Goal: Task Accomplishment & Management: Use online tool/utility

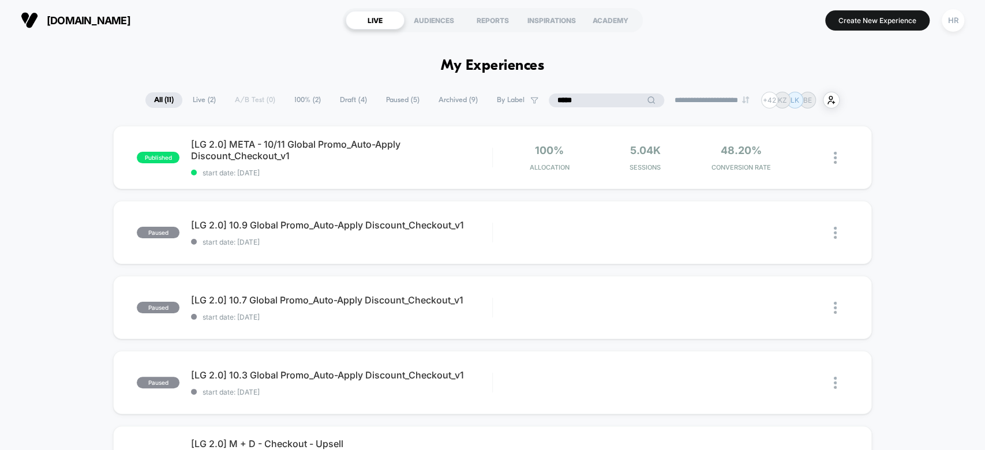
click at [599, 104] on input "*****" at bounding box center [605, 100] width 115 height 14
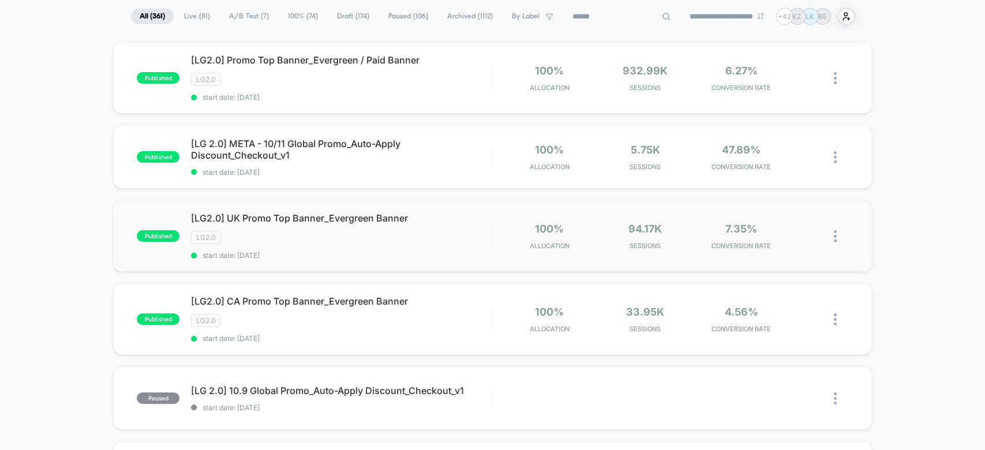
scroll to position [92, 0]
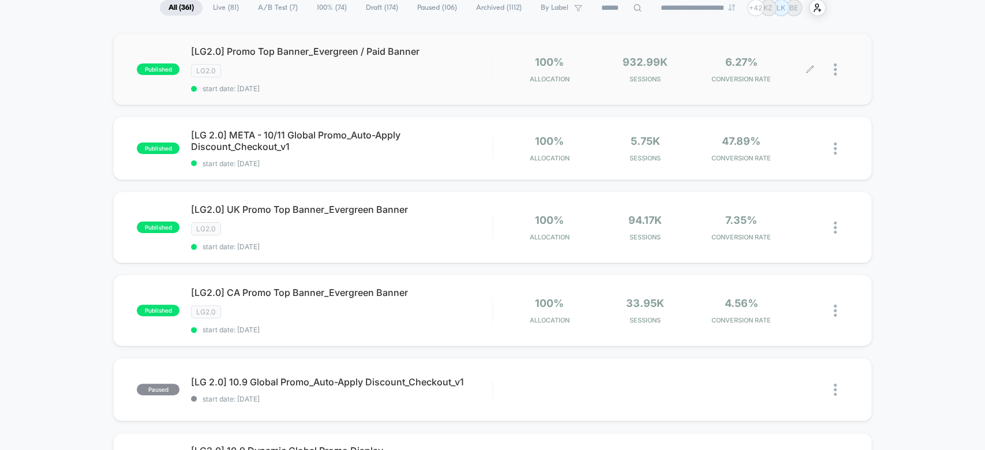
click at [811, 69] on icon at bounding box center [809, 69] width 9 height 9
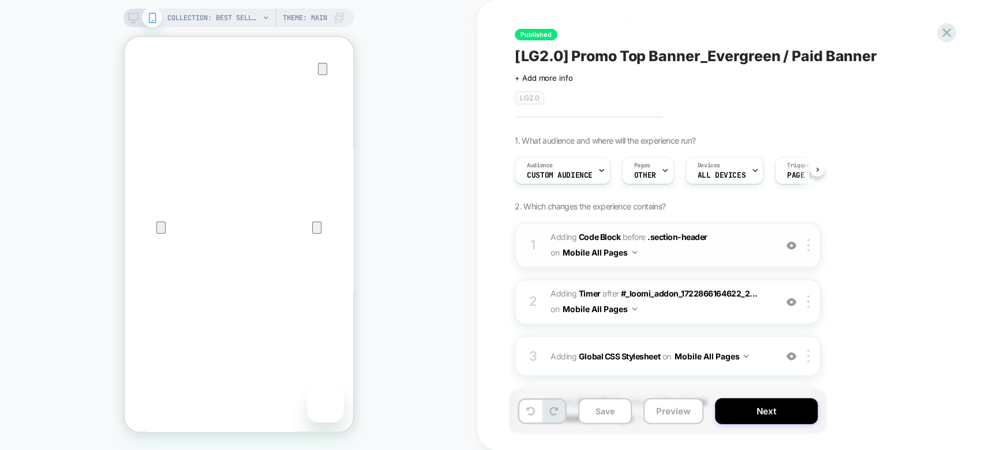
scroll to position [110, 0]
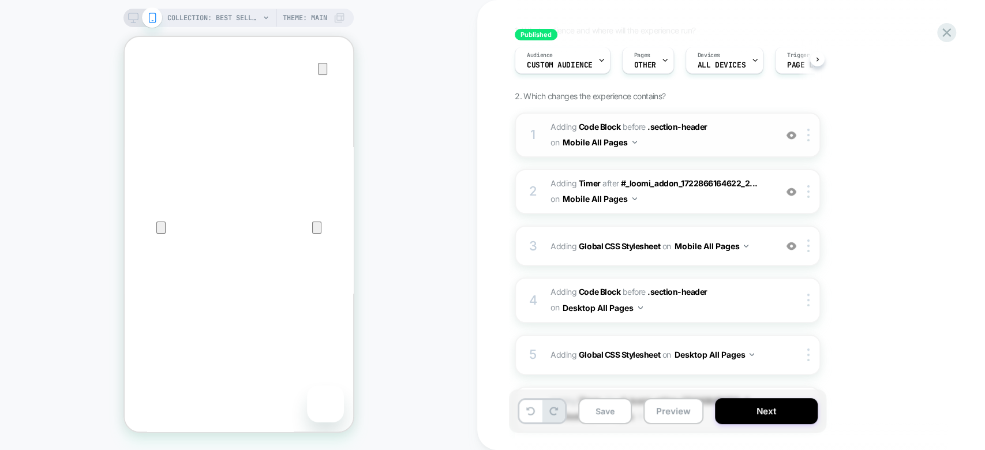
click at [746, 133] on span "Adding Code Block BEFORE .section-header .section-header on Mobile All Pages" at bounding box center [660, 134] width 220 height 31
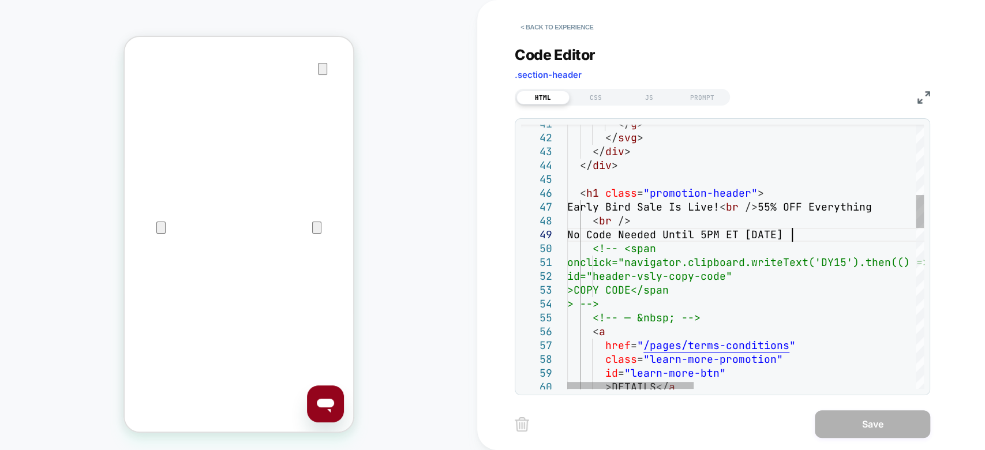
scroll to position [0, 0]
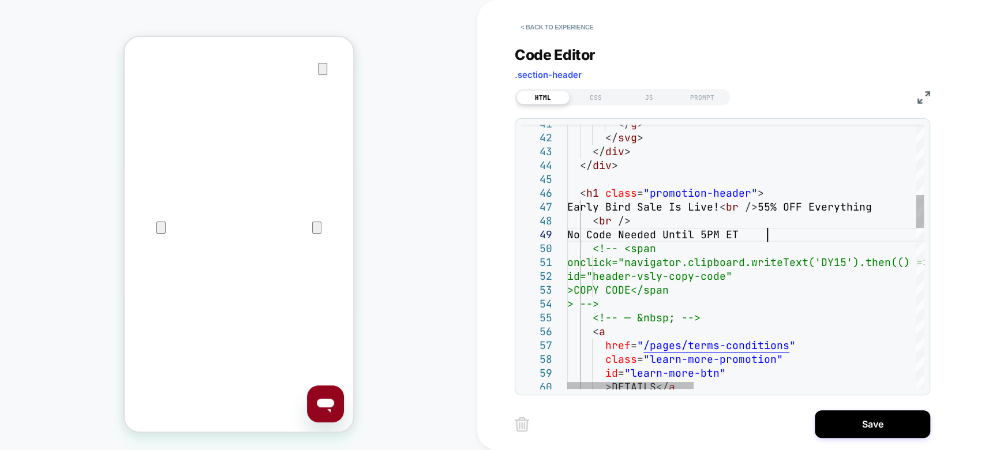
type textarea "**********"
click at [844, 417] on button "Save" at bounding box center [871, 424] width 115 height 28
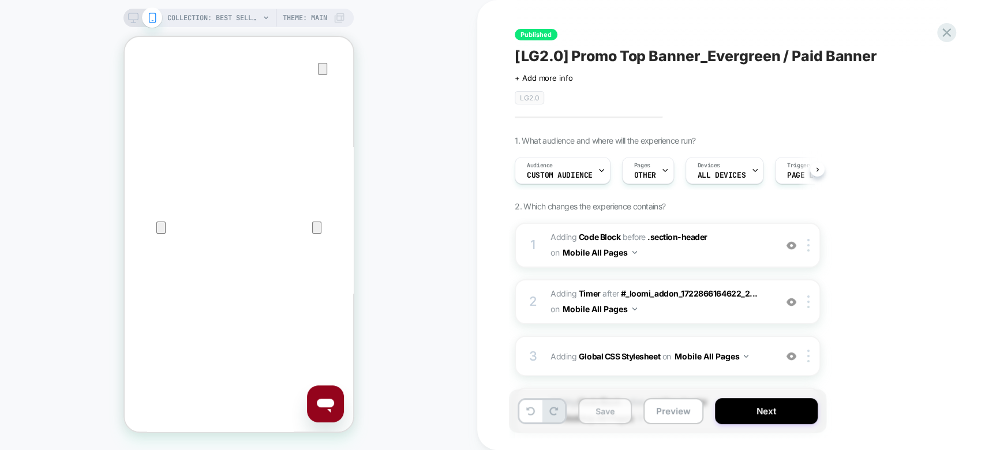
click at [607, 408] on button "Save" at bounding box center [605, 411] width 54 height 26
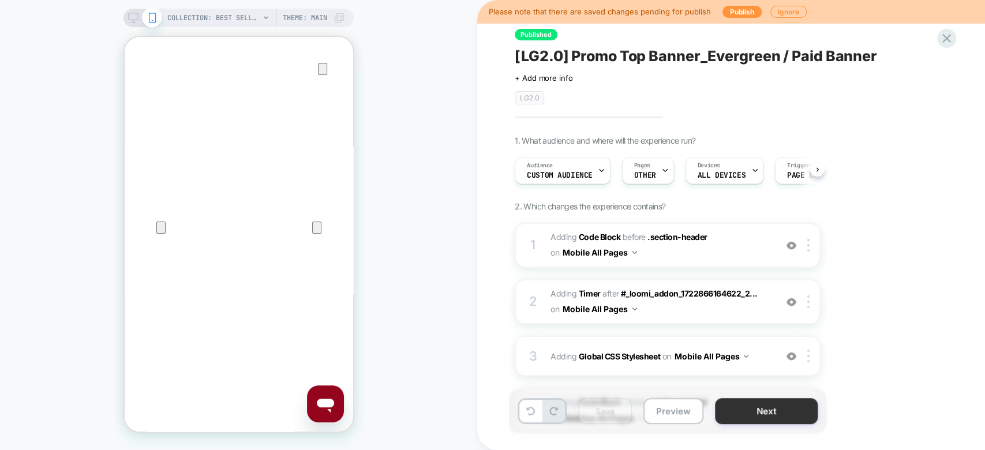
click at [749, 412] on button "Next" at bounding box center [766, 411] width 103 height 26
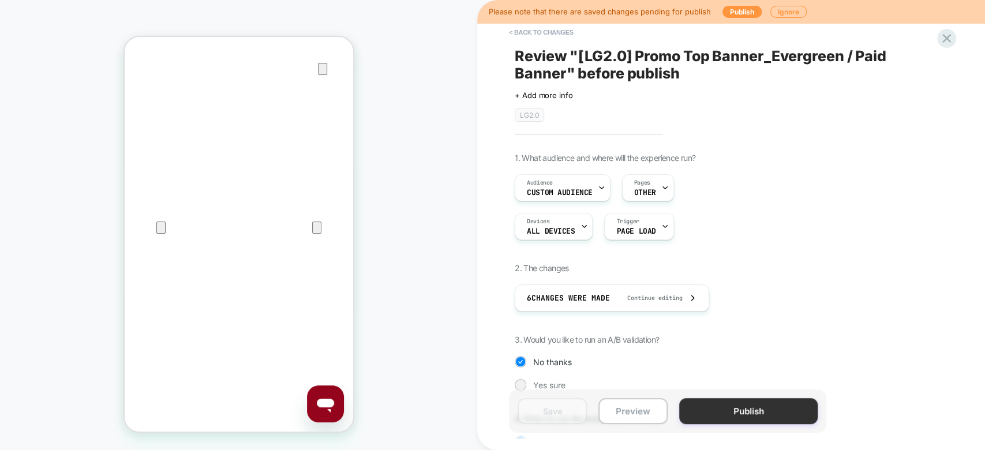
click at [714, 420] on button "Publish" at bounding box center [748, 411] width 138 height 26
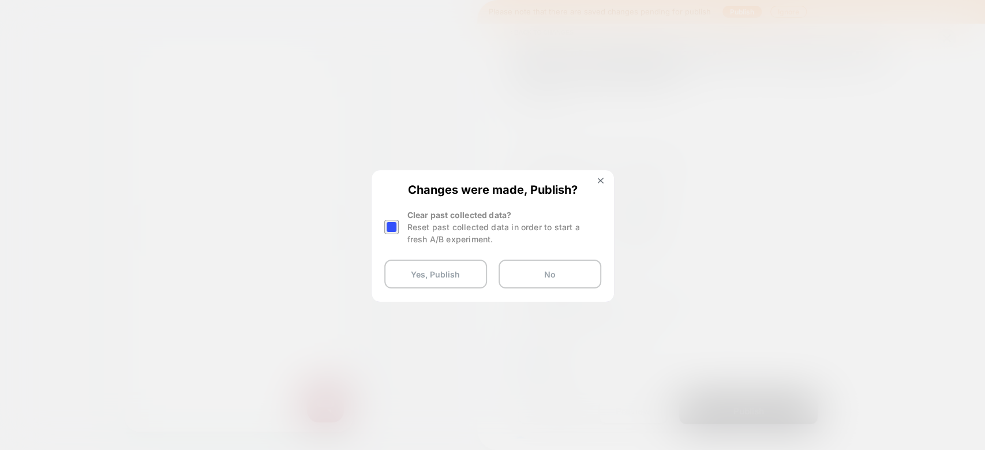
click at [391, 228] on div at bounding box center [391, 227] width 14 height 14
click at [455, 279] on button "Yes, Publish" at bounding box center [435, 274] width 103 height 29
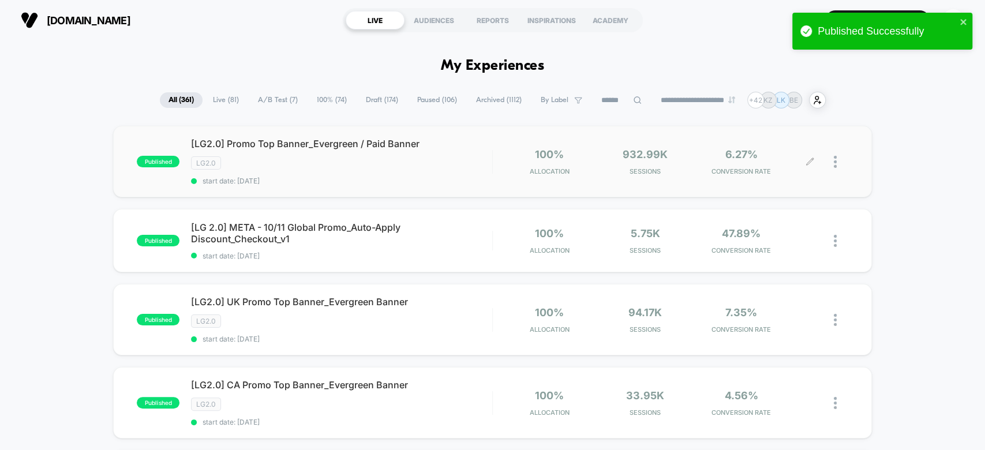
click at [808, 161] on icon at bounding box center [809, 161] width 7 height 7
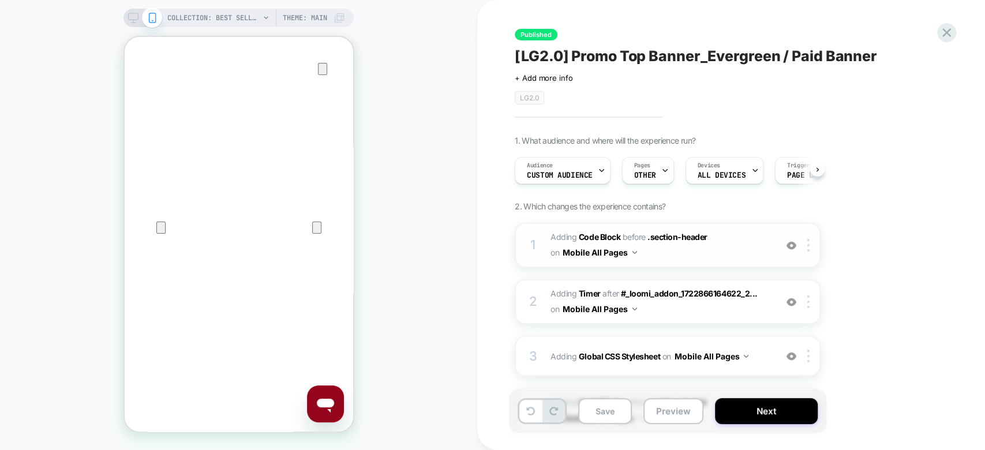
click at [742, 238] on span "Adding Code Block BEFORE .section-header .section-header on Mobile All Pages" at bounding box center [660, 245] width 220 height 31
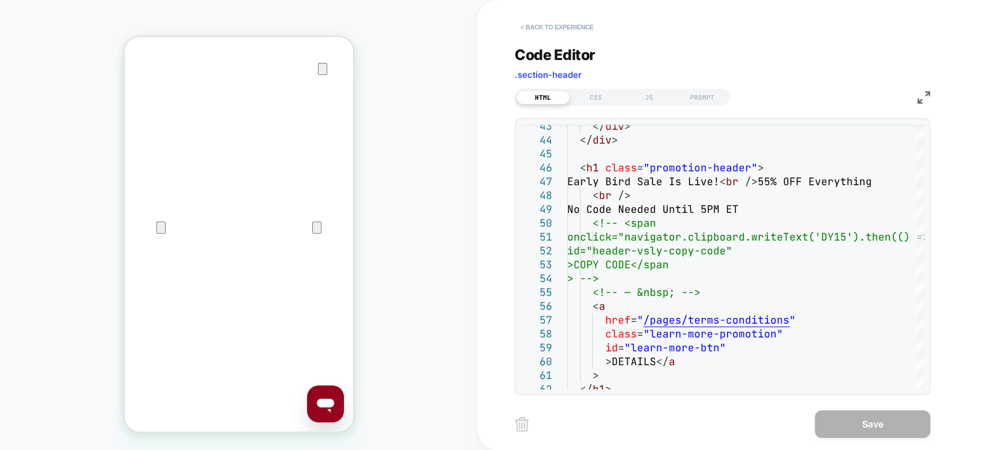
click at [528, 21] on button "< Back to experience" at bounding box center [556, 27] width 84 height 18
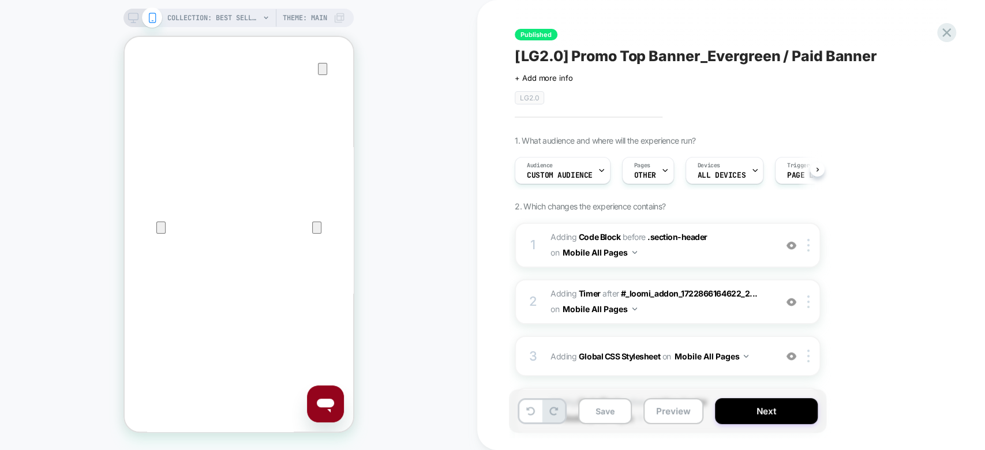
scroll to position [176, 0]
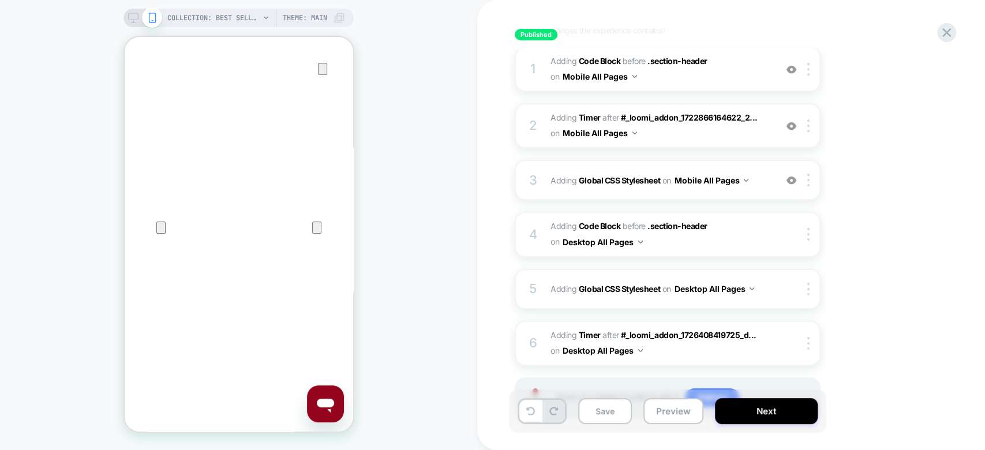
click at [138, 16] on div at bounding box center [142, 18] width 29 height 10
drag, startPoint x: 134, startPoint y: 20, endPoint x: 66, endPoint y: 76, distance: 88.1
click at [134, 20] on rect at bounding box center [134, 16] width 10 height 6
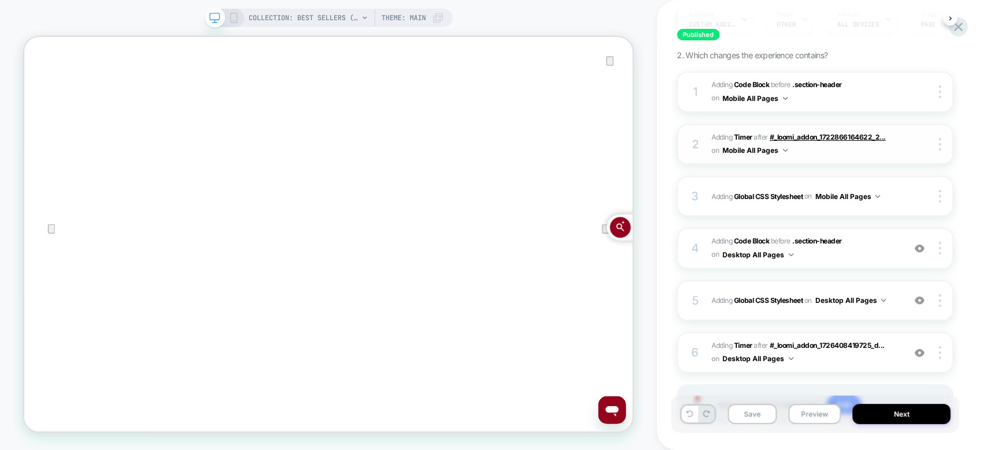
scroll to position [224, 0]
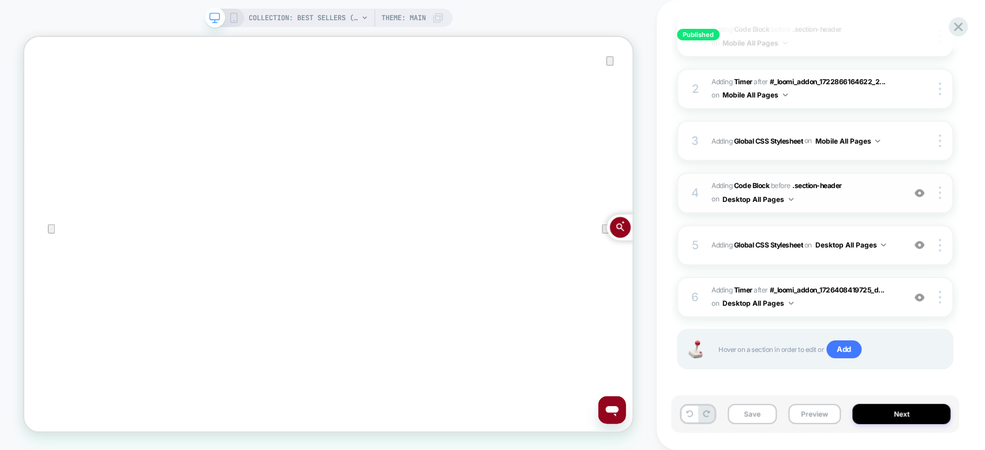
click at [867, 196] on span "Adding Code Block BEFORE .section-header .section-header on Desktop All Pages" at bounding box center [804, 192] width 187 height 27
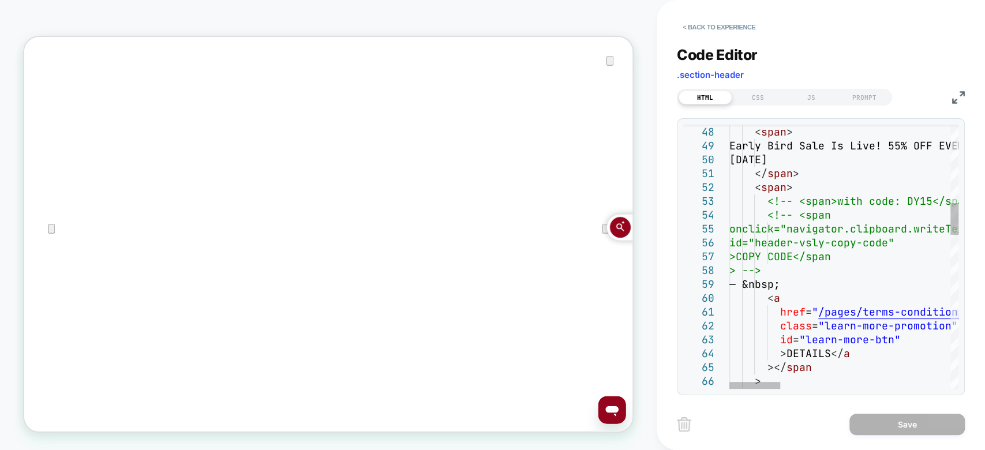
scroll to position [0, 0]
type textarea "**********"
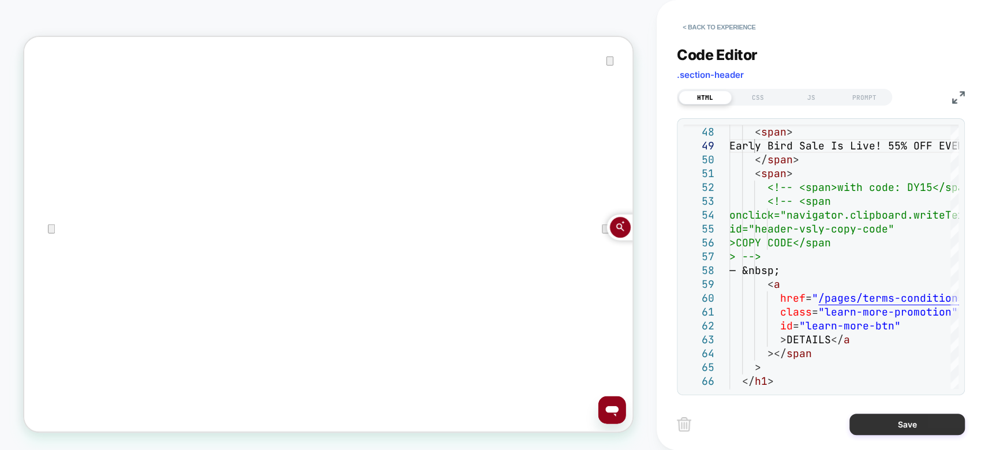
click at [888, 428] on button "Save" at bounding box center [906, 424] width 115 height 21
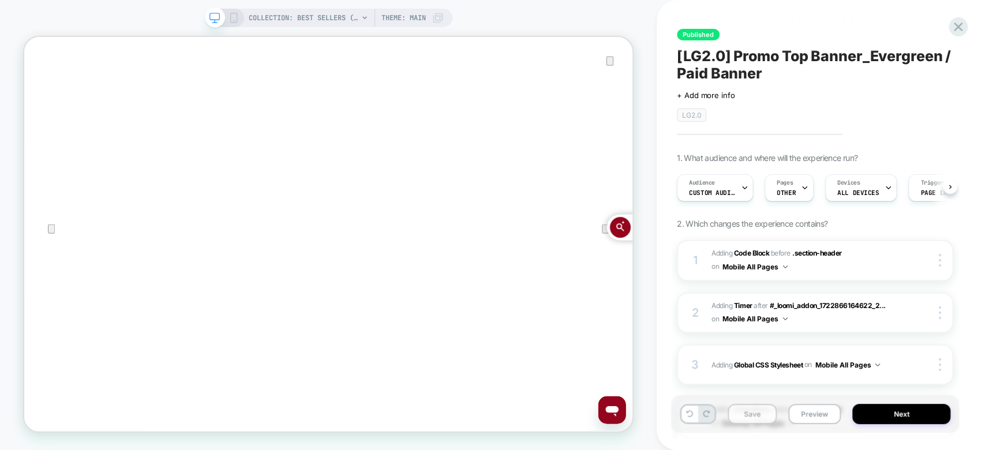
click at [743, 417] on button "Save" at bounding box center [751, 414] width 49 height 20
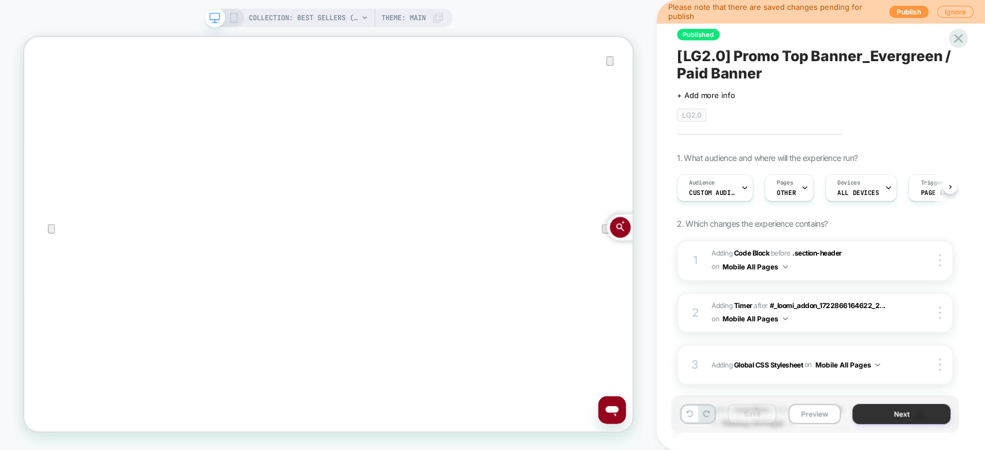
click at [909, 418] on button "Next" at bounding box center [901, 414] width 98 height 20
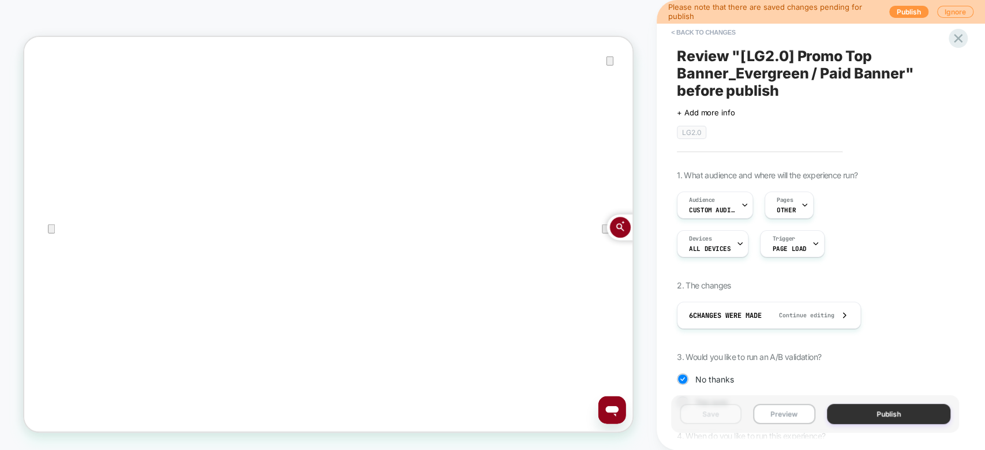
click at [868, 418] on button "Publish" at bounding box center [888, 414] width 124 height 20
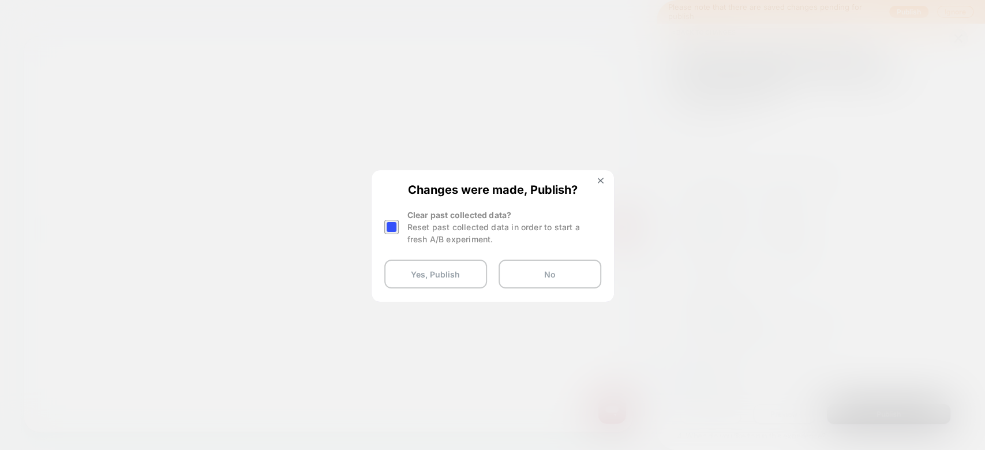
click at [390, 226] on div at bounding box center [391, 227] width 14 height 14
click at [407, 276] on button "Yes, Publish" at bounding box center [435, 274] width 103 height 29
